Goal: Task Accomplishment & Management: Use online tool/utility

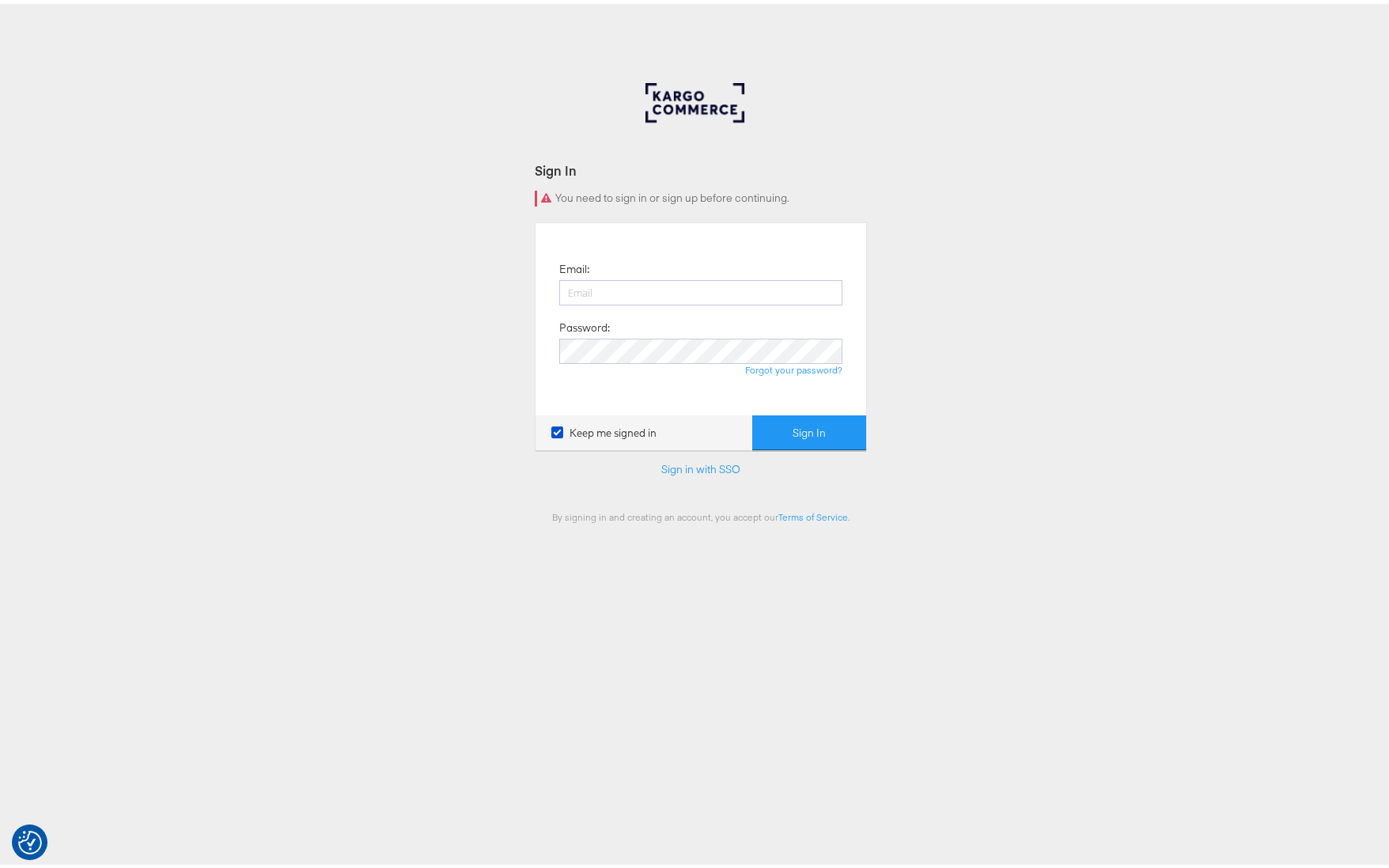
type input "[PERSON_NAME][EMAIL_ADDRESS][PERSON_NAME][DOMAIN_NAME]"
click at [803, 426] on button "Sign In" at bounding box center [809, 430] width 114 height 36
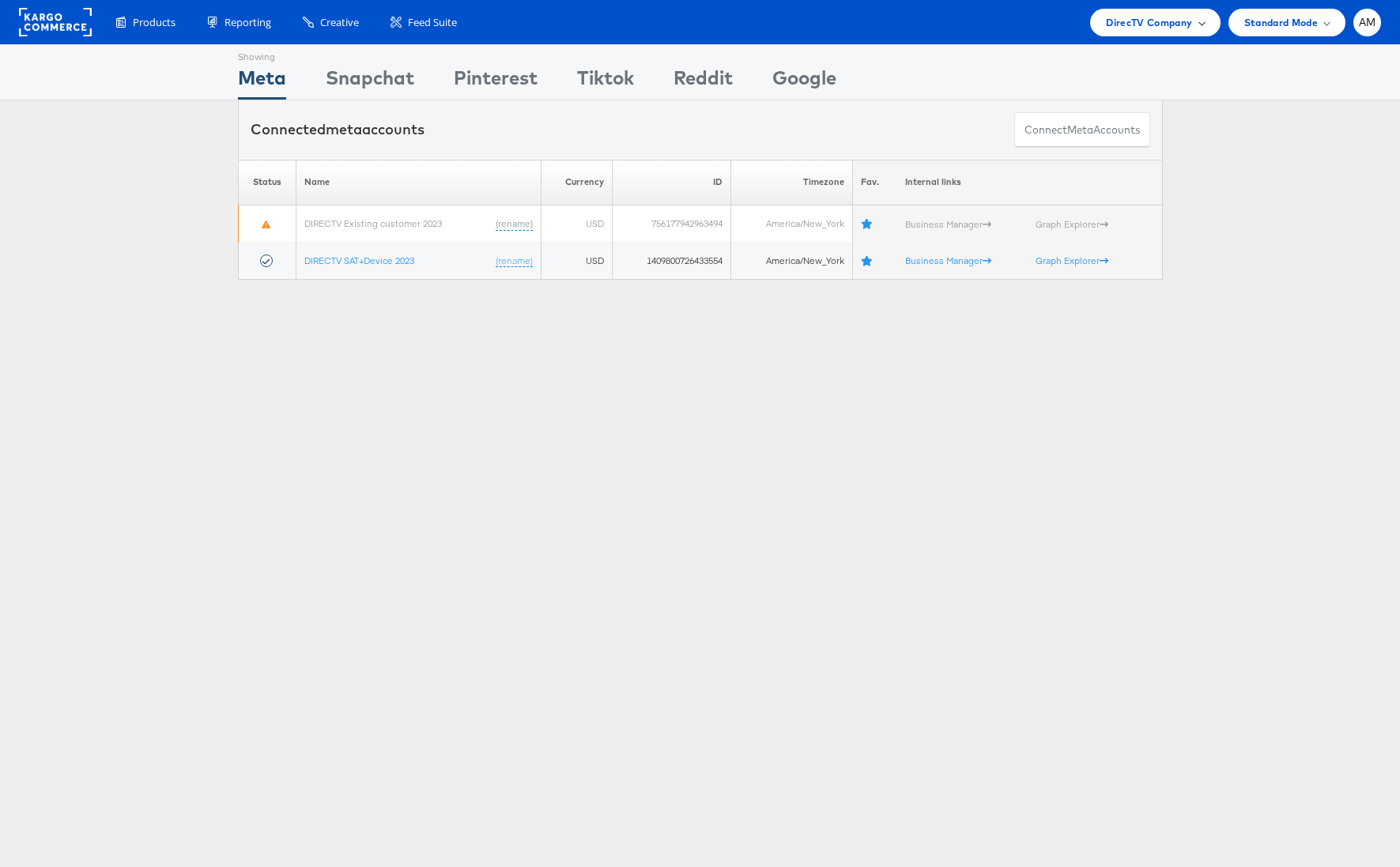
click at [1126, 19] on span "DirecTV Company" at bounding box center [1148, 23] width 86 height 16
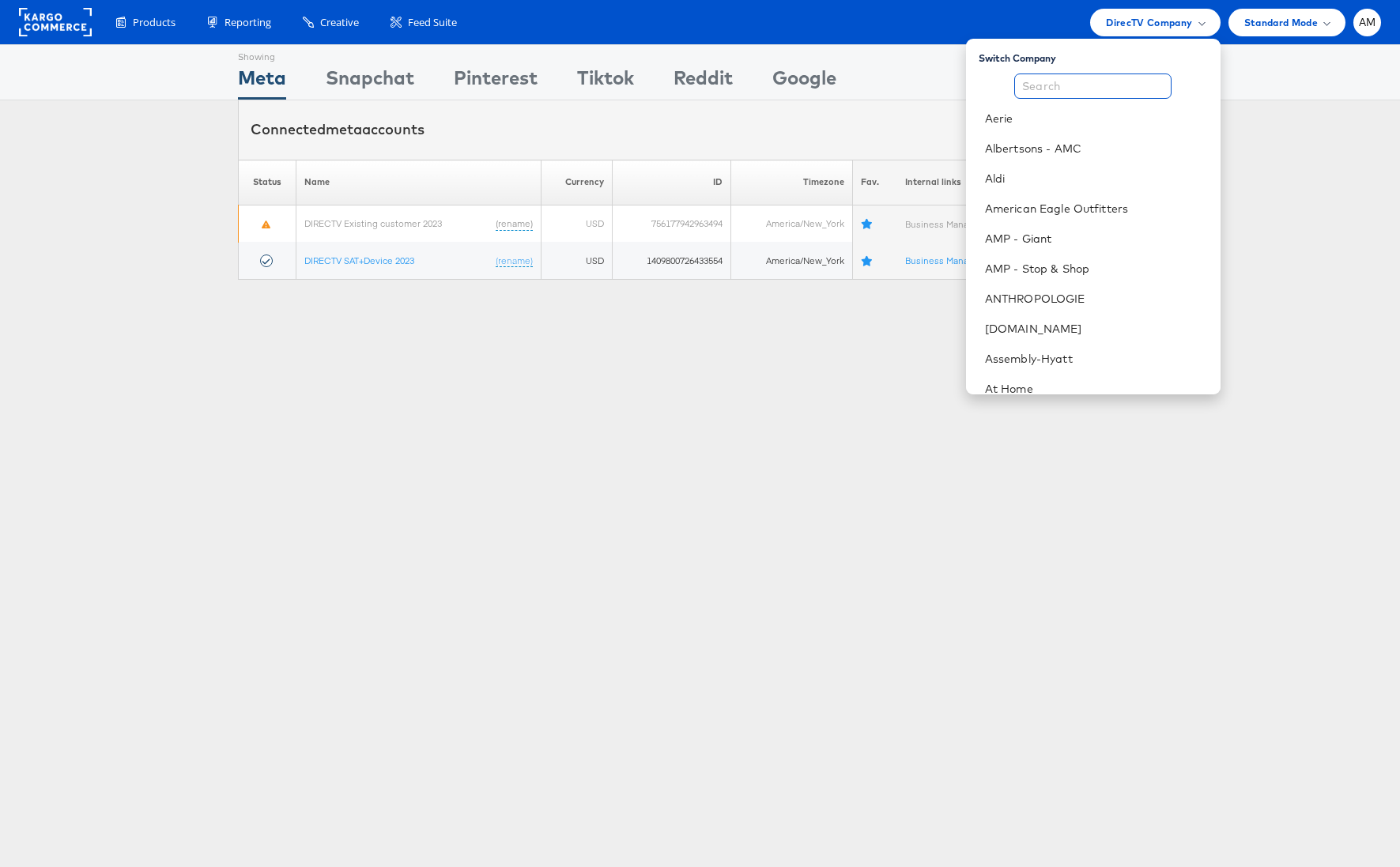
click at [1075, 89] on input "text" at bounding box center [1092, 86] width 157 height 25
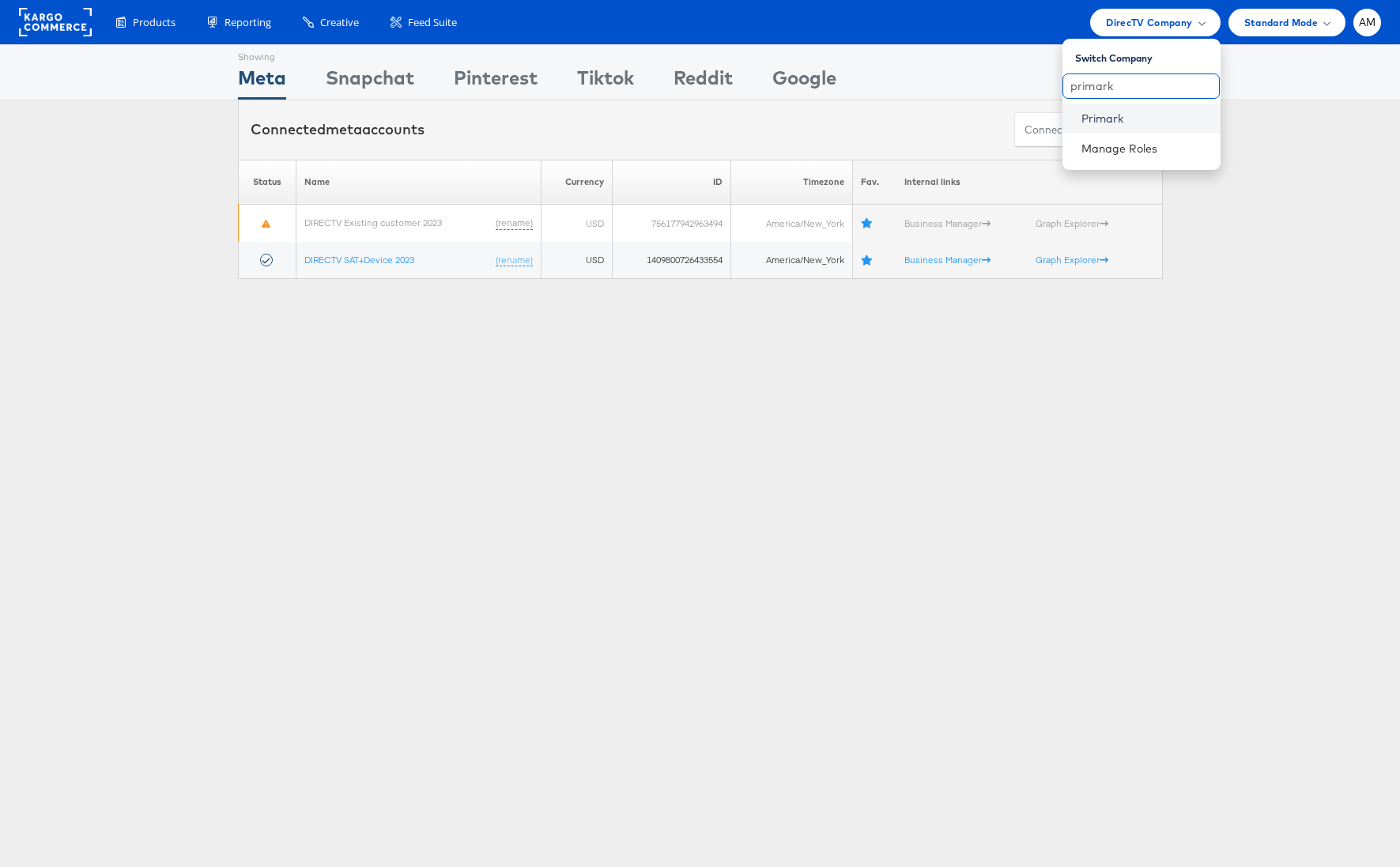
type input "primark"
click at [1135, 123] on link "Primark" at bounding box center [1144, 119] width 126 height 16
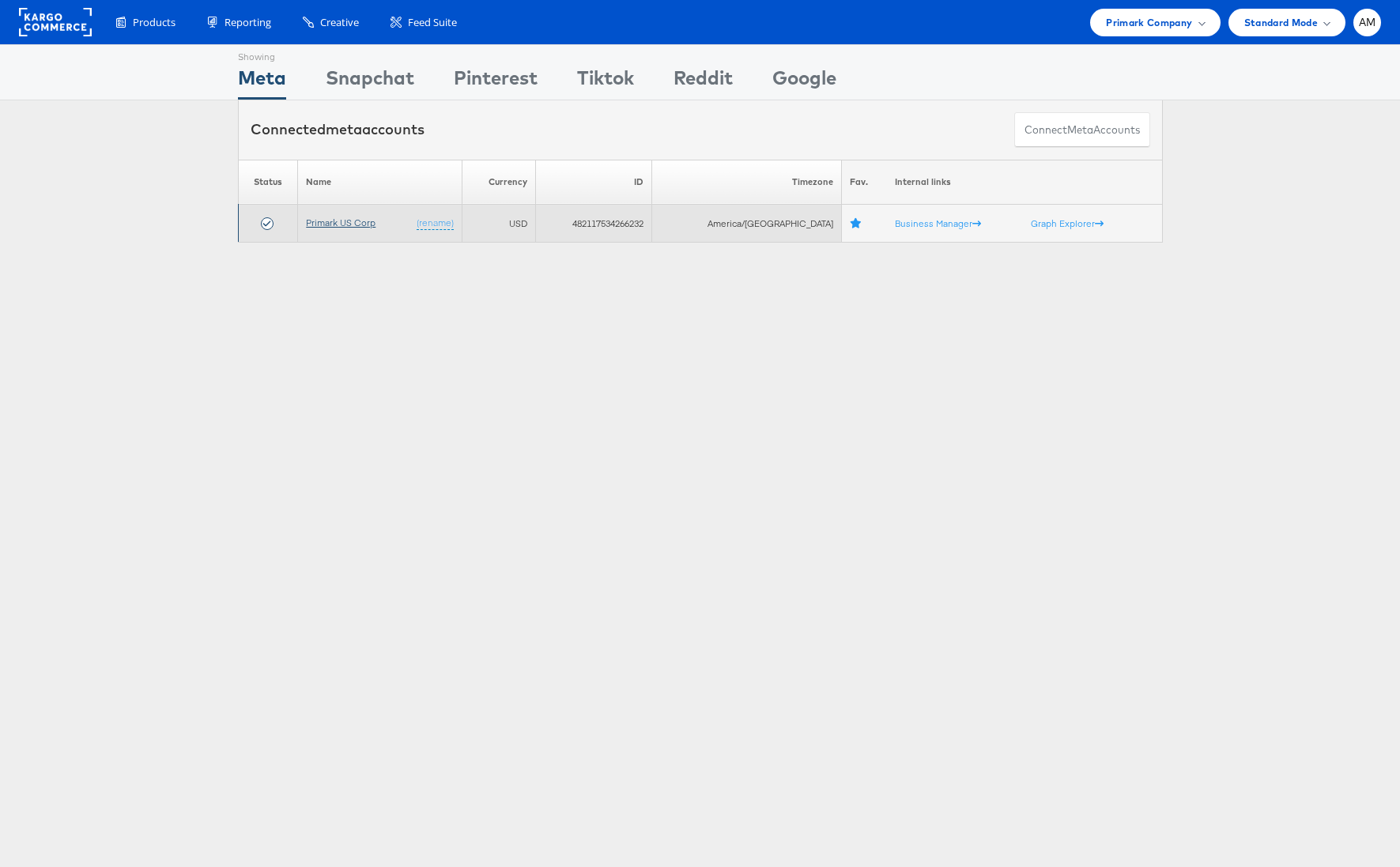
click at [343, 223] on link "Primark US Corp" at bounding box center [341, 222] width 70 height 12
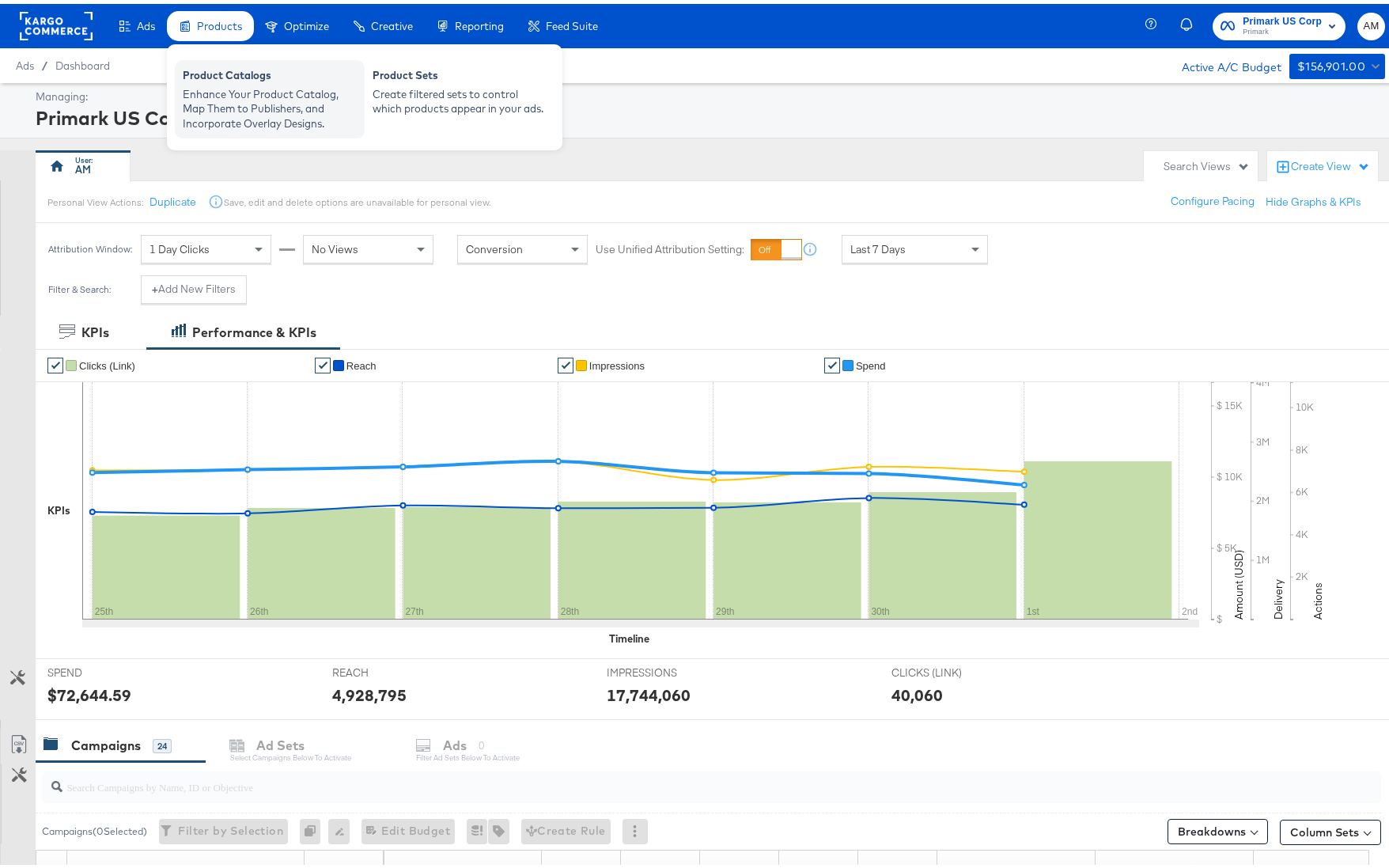
click at [261, 90] on div "Enhance Your Product Catalog, Map Them to Publishers, and Incorporate Overlay D…" at bounding box center [269, 105] width 174 height 45
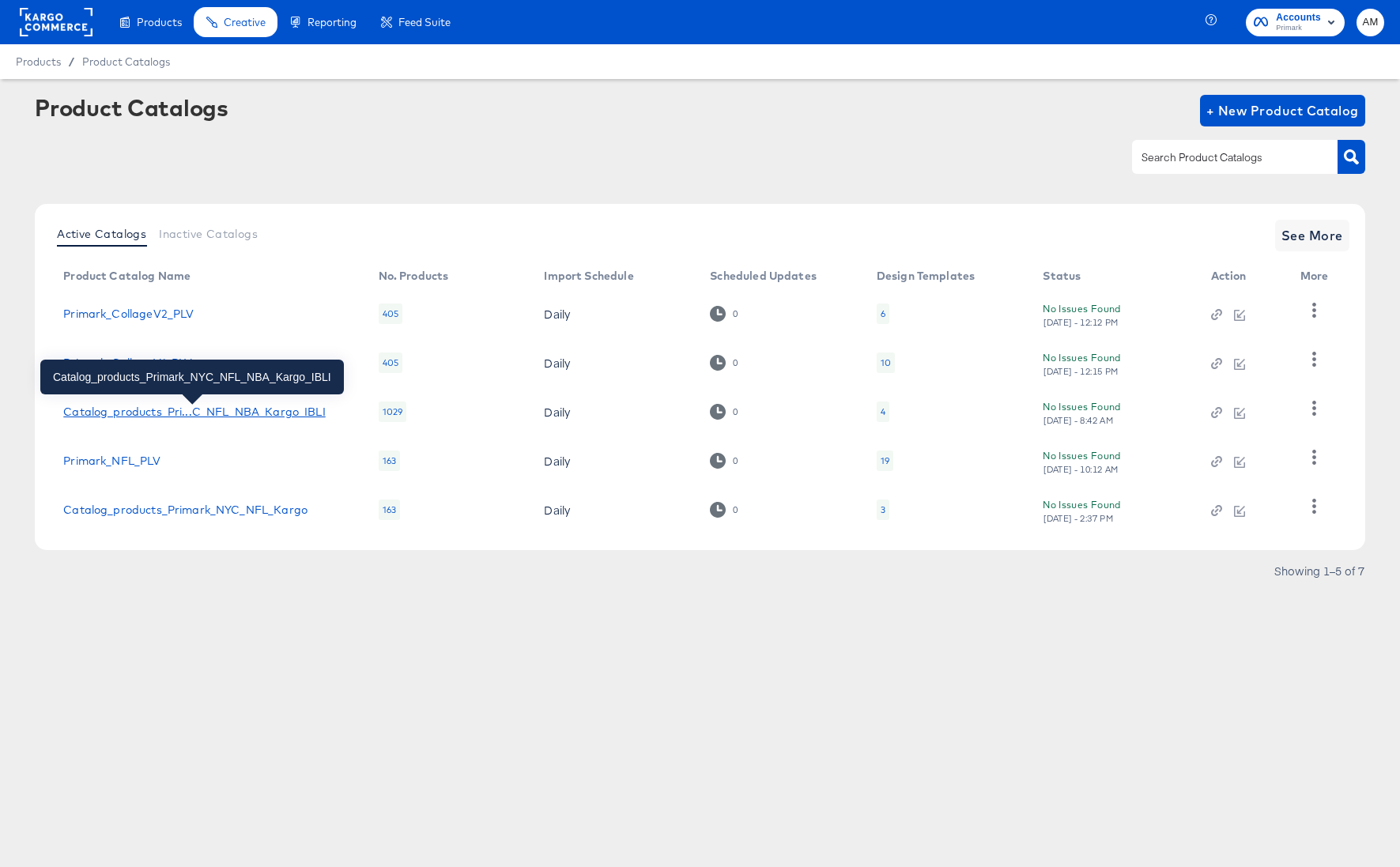
click at [200, 412] on div "Catalog_products_Pri...C_NFL_NBA_Kargo_IBLI" at bounding box center [194, 412] width 262 height 13
